Goal: Task Accomplishment & Management: Manage account settings

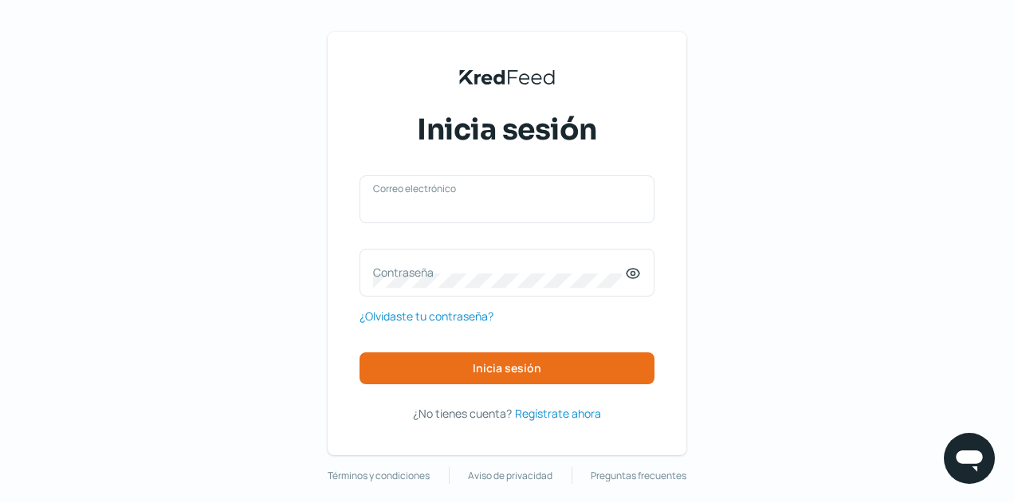
type input "[EMAIL_ADDRESS][DOMAIN_NAME]"
click at [505, 366] on span "Inicia sesión" at bounding box center [507, 368] width 69 height 11
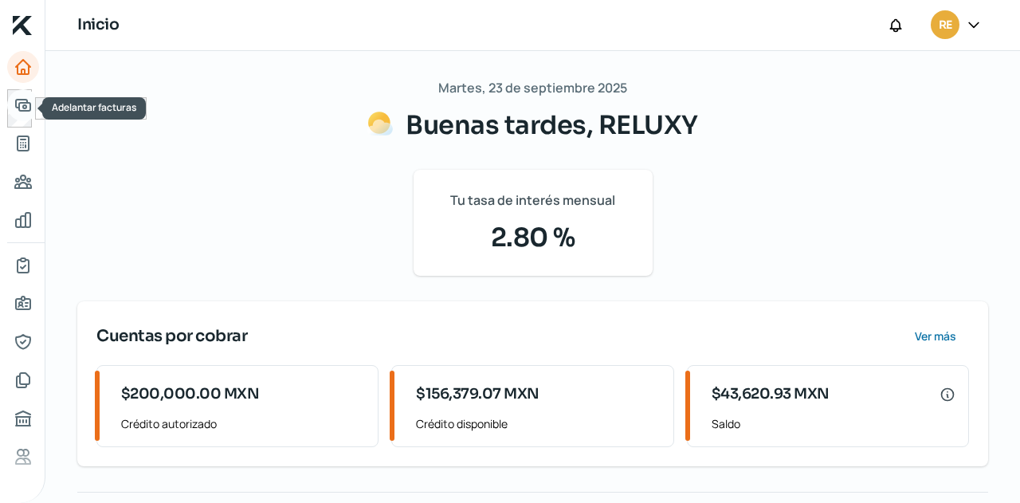
click at [24, 109] on icon "Adelantar facturas" at bounding box center [23, 105] width 19 height 19
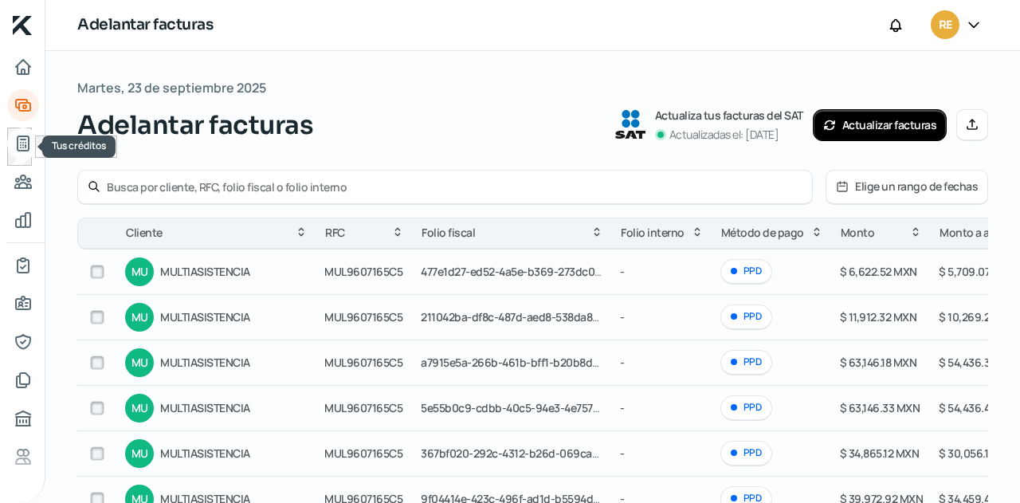
click at [18, 143] on icon "Tus créditos" at bounding box center [23, 143] width 19 height 19
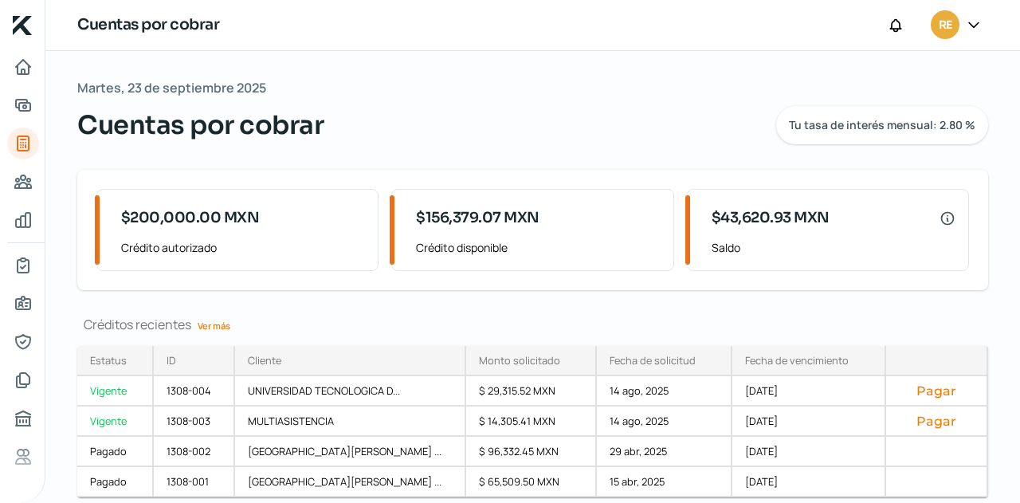
scroll to position [57, 0]
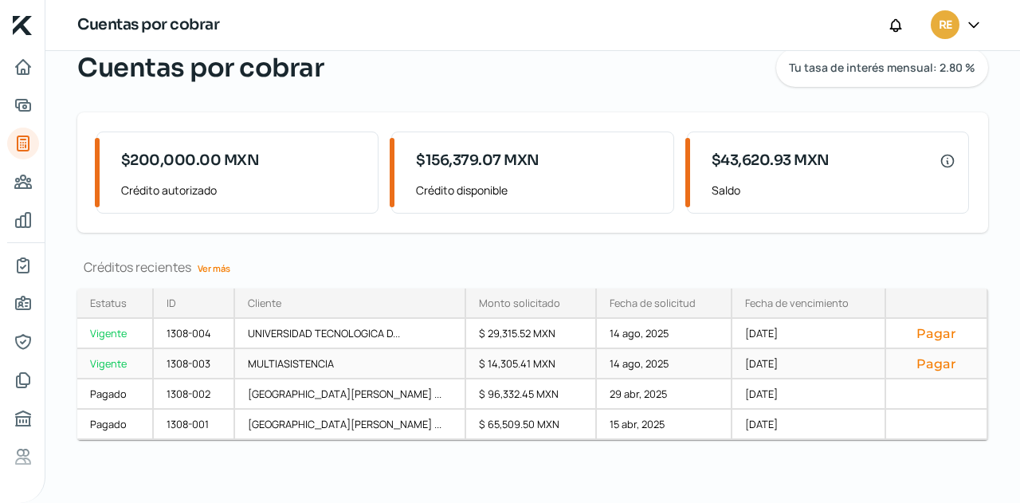
click at [295, 371] on div "MULTIASISTENCIA" at bounding box center [350, 364] width 230 height 30
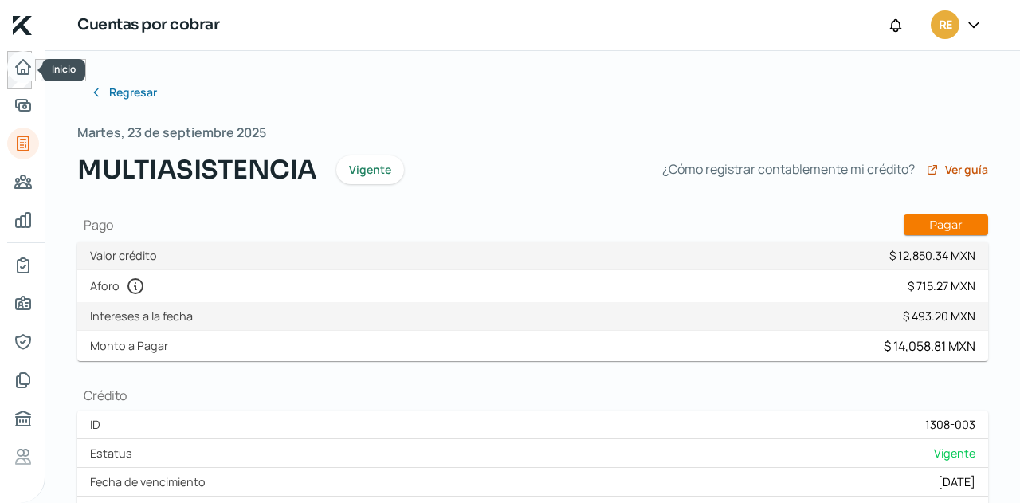
click at [18, 64] on icon "Inicio" at bounding box center [23, 67] width 14 height 14
